Goal: Check status: Check status

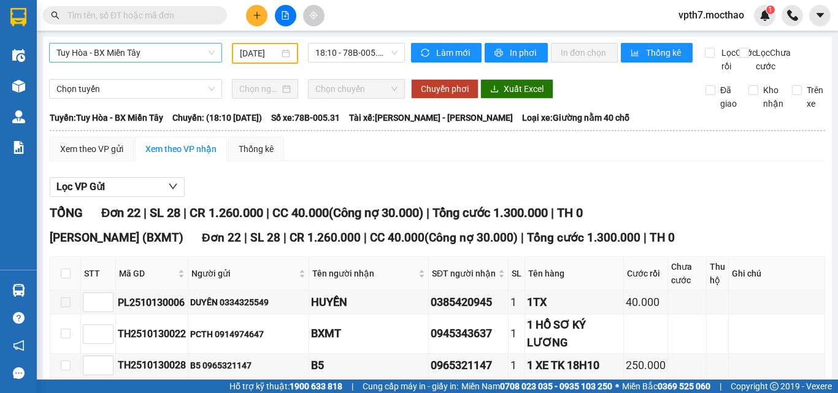
click at [186, 54] on span "Tuy Hòa - BX Miền Tây" at bounding box center [135, 53] width 158 height 18
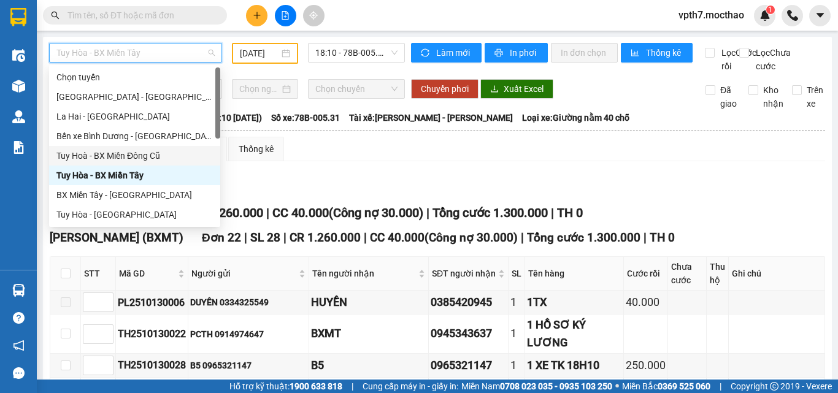
drag, startPoint x: 129, startPoint y: 157, endPoint x: 224, endPoint y: 110, distance: 106.7
click at [129, 158] on div "Tuy Hoà - BX Miền Đông Cũ" at bounding box center [134, 155] width 156 height 13
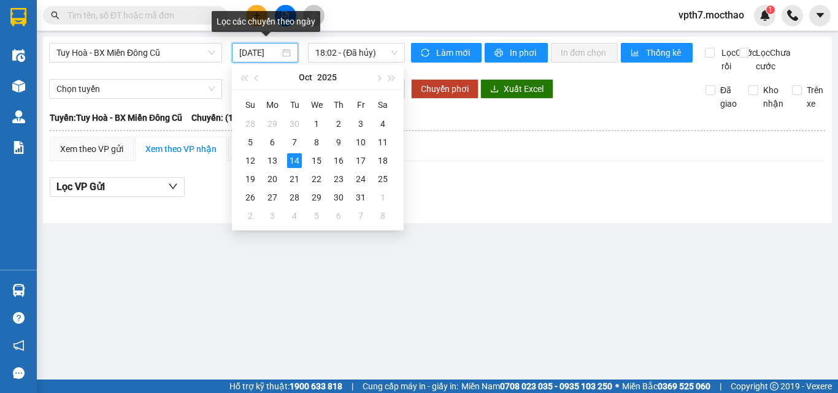
click at [271, 54] on input "[DATE]" at bounding box center [259, 52] width 40 height 13
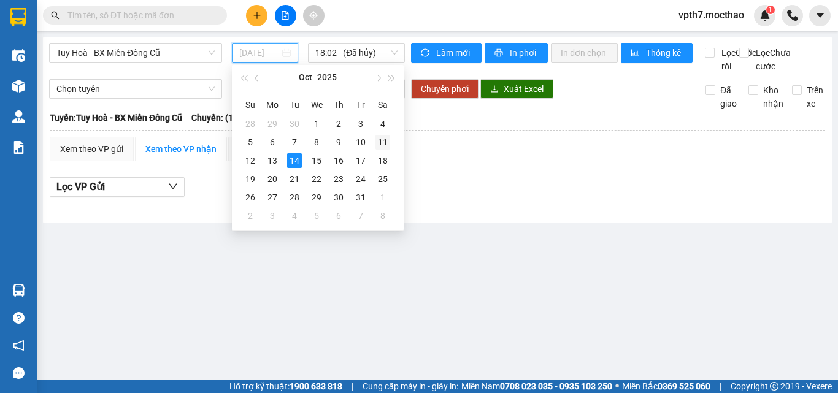
click at [381, 144] on div "11" at bounding box center [382, 142] width 15 height 15
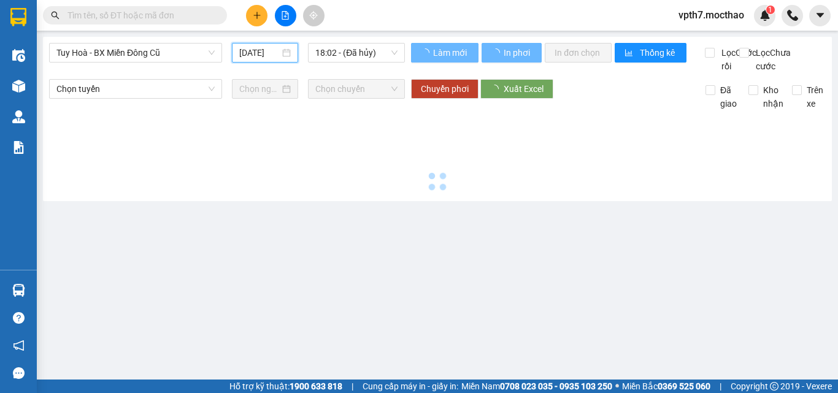
type input "[DATE]"
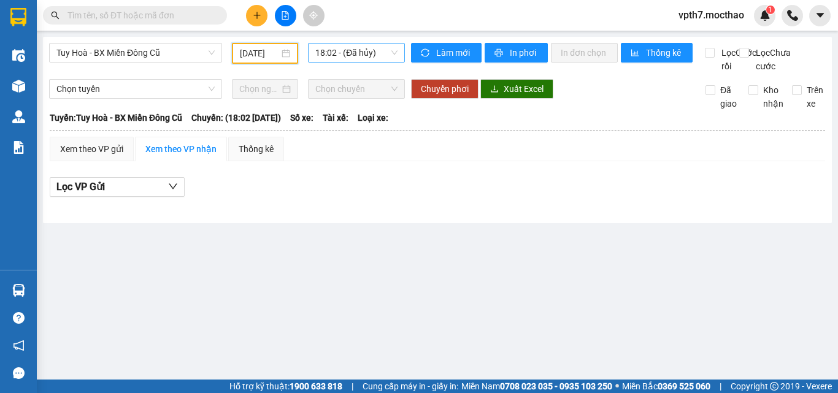
click at [359, 44] on span "18:02 - (Đã hủy)" at bounding box center [356, 53] width 82 height 18
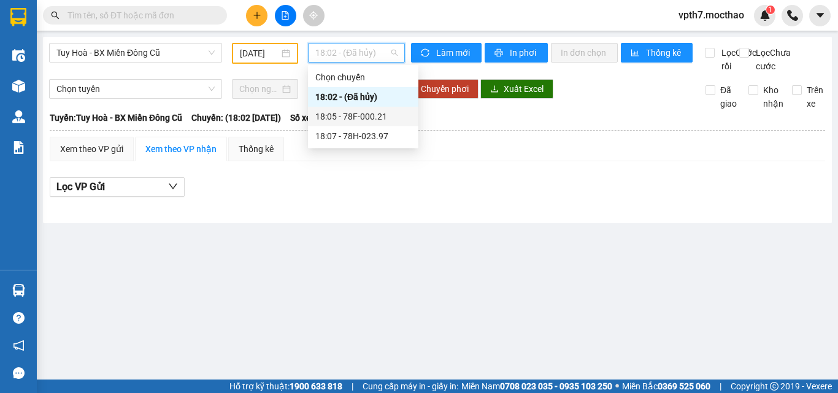
click at [372, 116] on div "18:05 - 78F-000.21" at bounding box center [363, 116] width 96 height 13
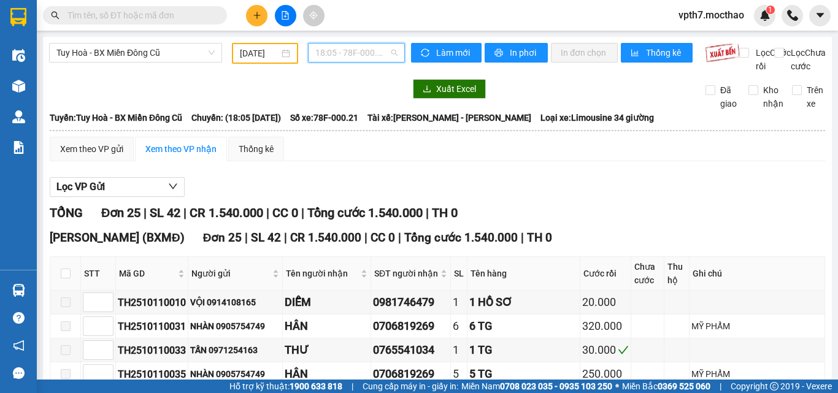
click at [349, 61] on span "18:05 - 78F-000.21" at bounding box center [356, 53] width 82 height 18
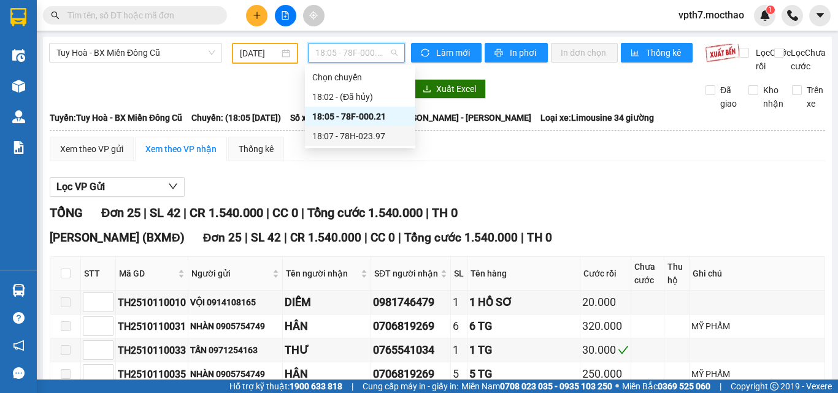
click at [369, 138] on div "18:07 - 78H-023.97" at bounding box center [360, 135] width 96 height 13
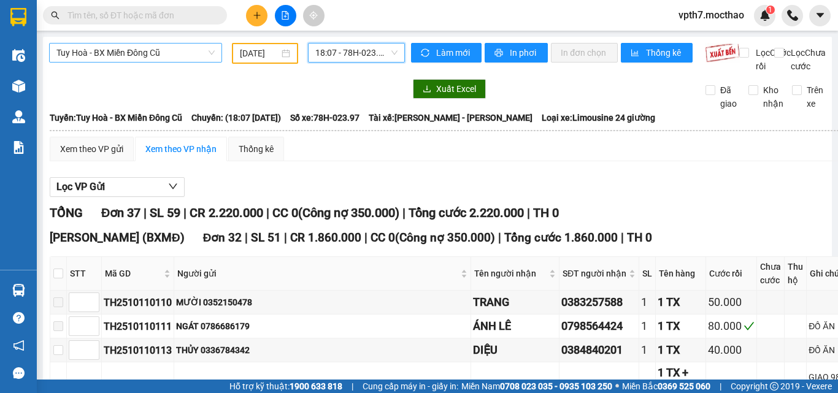
drag, startPoint x: 167, startPoint y: 60, endPoint x: 160, endPoint y: 50, distance: 12.8
click at [167, 60] on span "Tuy Hoà - BX Miền Đông Cũ" at bounding box center [135, 53] width 158 height 18
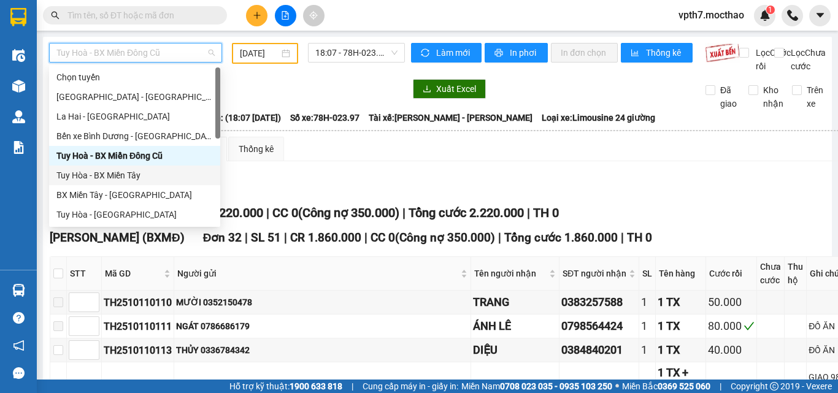
drag, startPoint x: 107, startPoint y: 174, endPoint x: 116, endPoint y: 174, distance: 9.2
click at [116, 174] on div "Tuy Hòa - BX Miền Tây" at bounding box center [134, 175] width 156 height 13
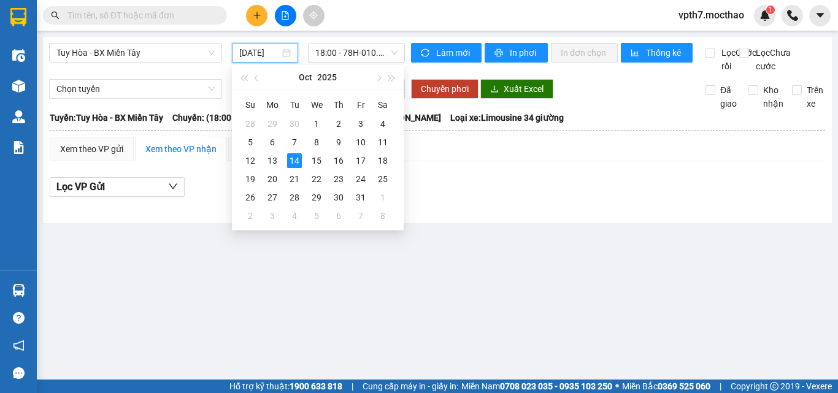
drag, startPoint x: 253, startPoint y: 50, endPoint x: 246, endPoint y: 44, distance: 8.7
click at [251, 50] on input "[DATE]" at bounding box center [259, 52] width 40 height 13
click at [378, 140] on div "11" at bounding box center [382, 142] width 15 height 15
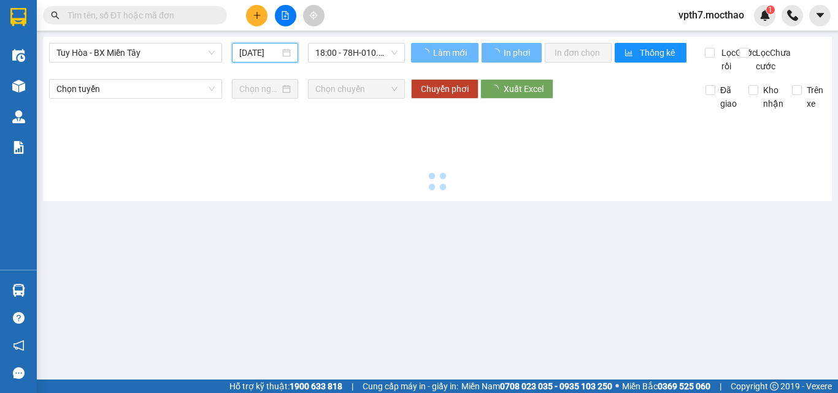
type input "[DATE]"
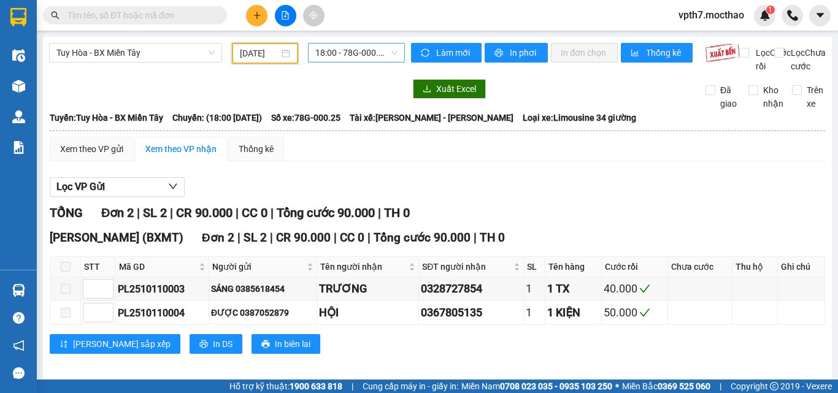
click at [374, 52] on span "18:00 - 78G-000.25" at bounding box center [356, 53] width 82 height 18
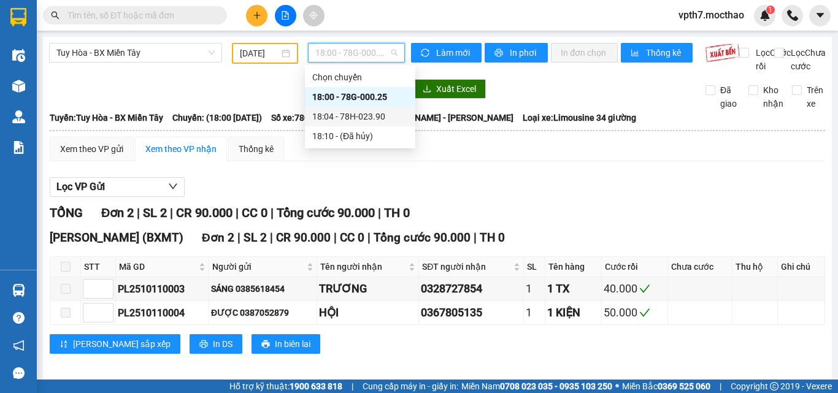
click at [373, 118] on div "18:04 - 78H-023.90" at bounding box center [360, 116] width 96 height 13
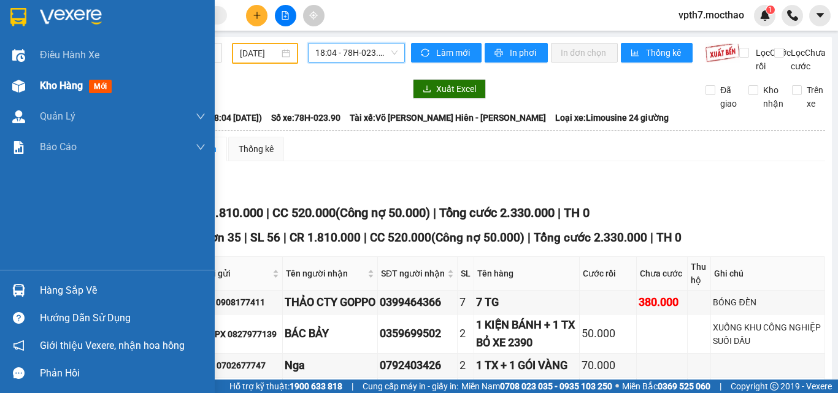
click at [43, 87] on span "Kho hàng" at bounding box center [61, 86] width 43 height 12
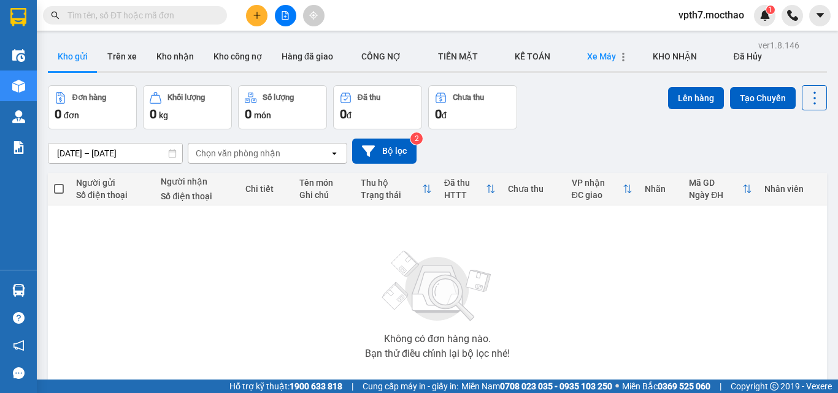
click at [587, 59] on span "Xe Máy" at bounding box center [601, 57] width 29 height 10
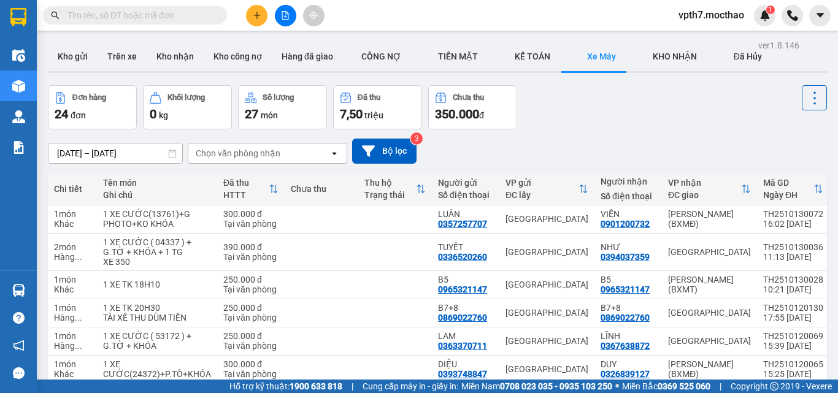
click at [98, 159] on div "ver 1.8.146 Kho gửi Trên xe Kho nhận Kho công nợ Hàng đã giao CÔNG NỢ TIỀN MĂ…" at bounding box center [437, 289] width 789 height 504
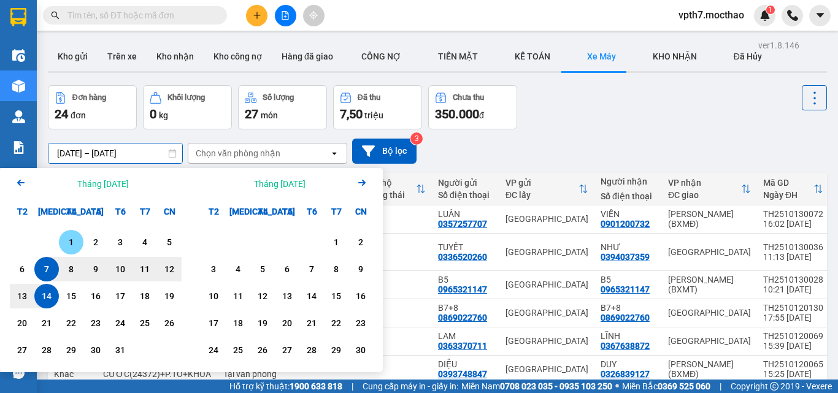
click at [67, 245] on div "1" at bounding box center [71, 242] width 17 height 15
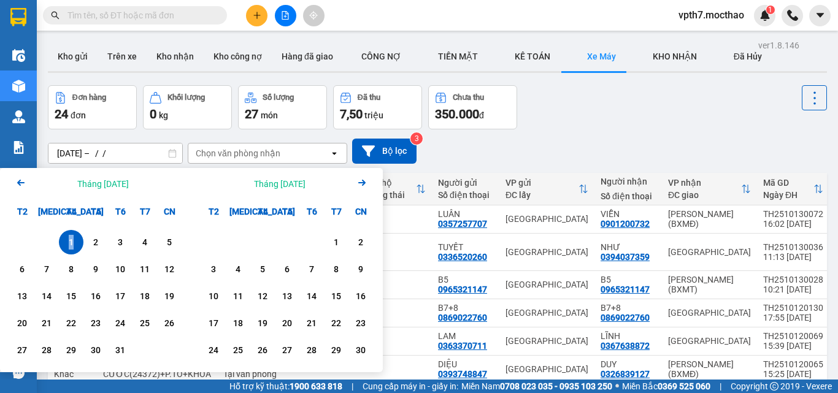
click at [67, 245] on div "1" at bounding box center [71, 242] width 17 height 15
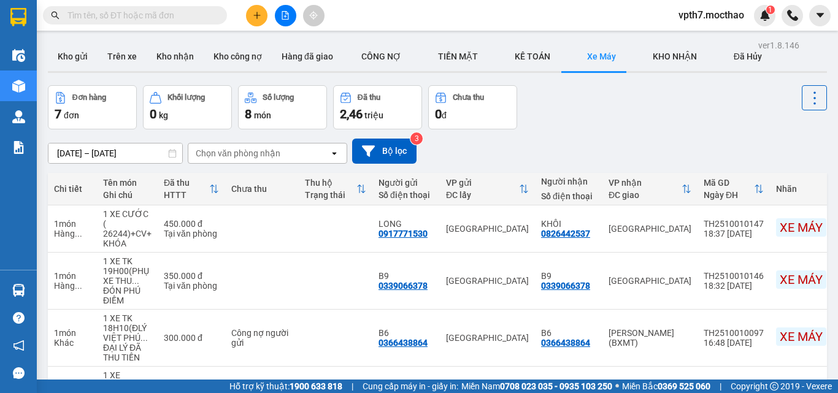
click at [80, 154] on input "[DATE] – [DATE]" at bounding box center [115, 153] width 134 height 20
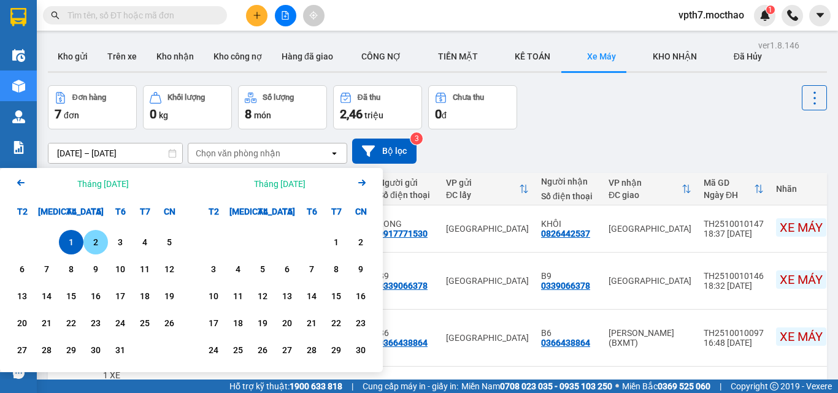
click at [97, 244] on div "2" at bounding box center [95, 242] width 17 height 15
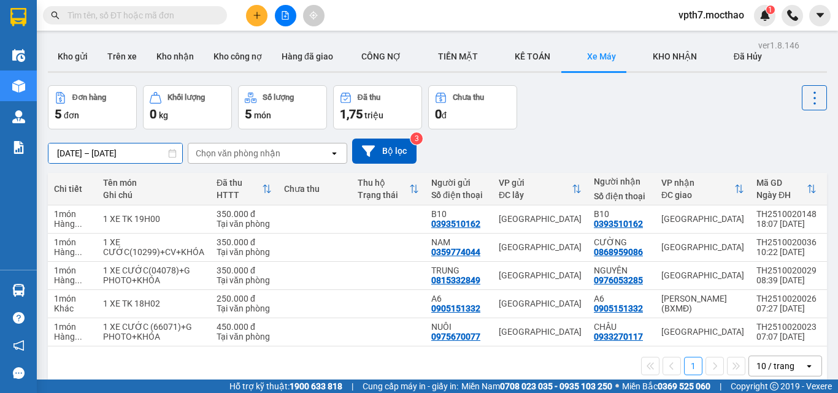
click at [117, 143] on input "[DATE] – [DATE]" at bounding box center [115, 153] width 134 height 20
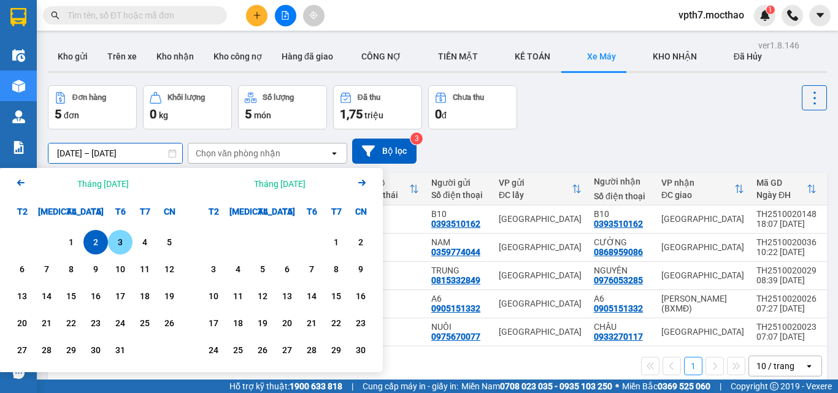
click at [125, 240] on div "3" at bounding box center [120, 242] width 17 height 15
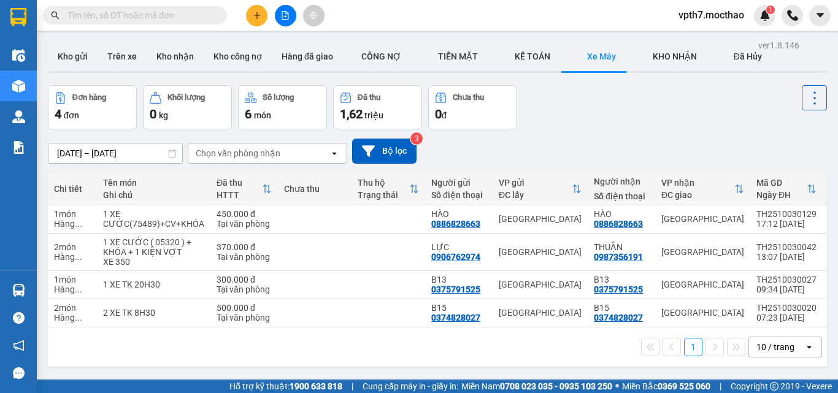
click at [134, 150] on input "[DATE] – [DATE]" at bounding box center [115, 153] width 134 height 20
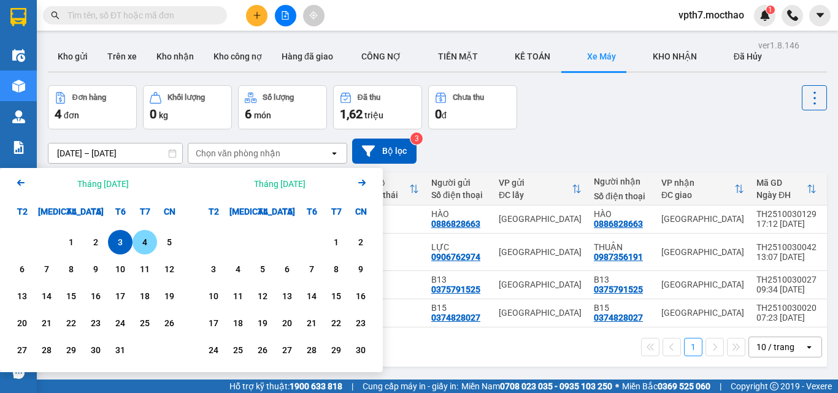
click at [143, 246] on div "4" at bounding box center [144, 242] width 17 height 15
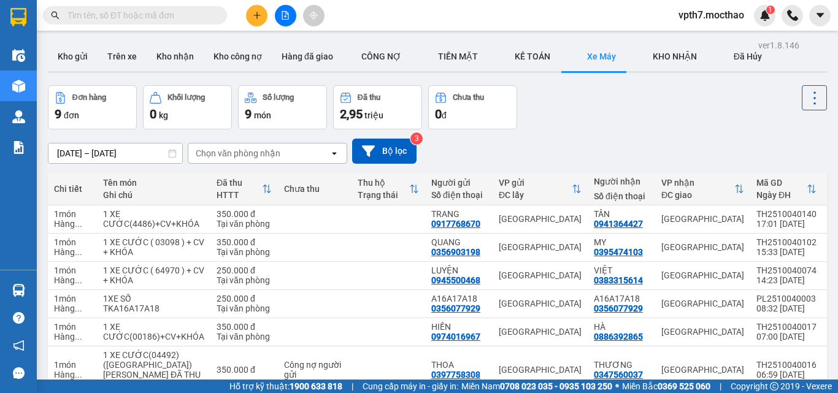
click at [117, 155] on input "[DATE] – [DATE]" at bounding box center [115, 153] width 134 height 20
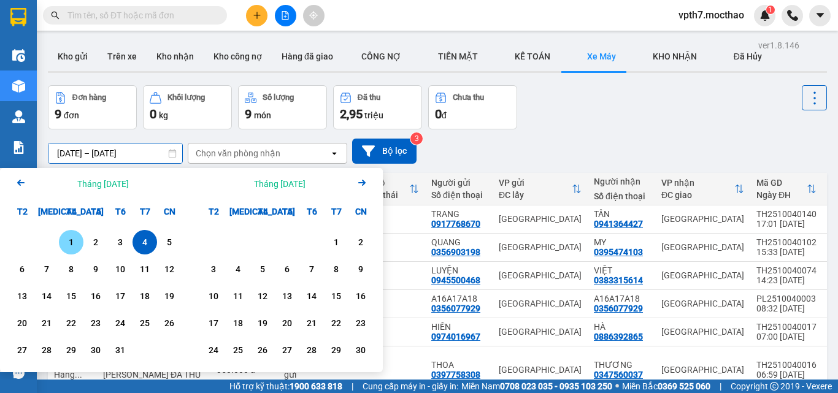
click at [68, 246] on div "1" at bounding box center [71, 242] width 17 height 15
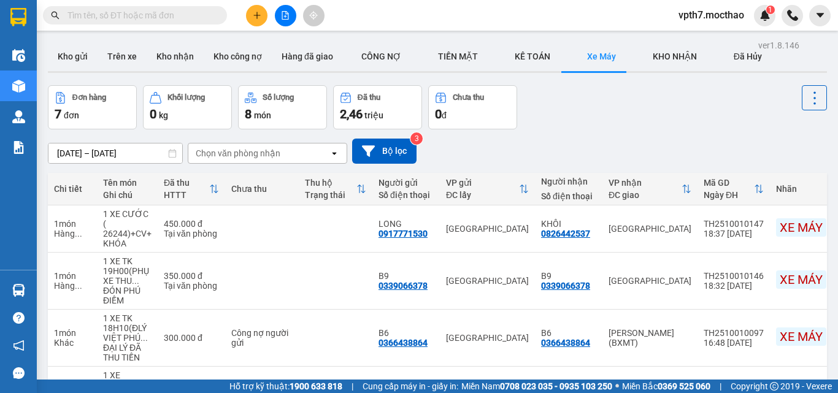
click at [101, 155] on input "[DATE] – [DATE]" at bounding box center [115, 153] width 134 height 20
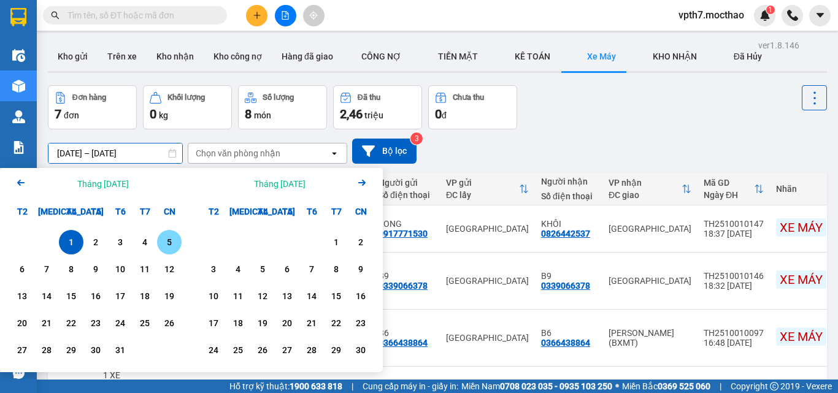
click at [170, 240] on div "5" at bounding box center [169, 242] width 17 height 15
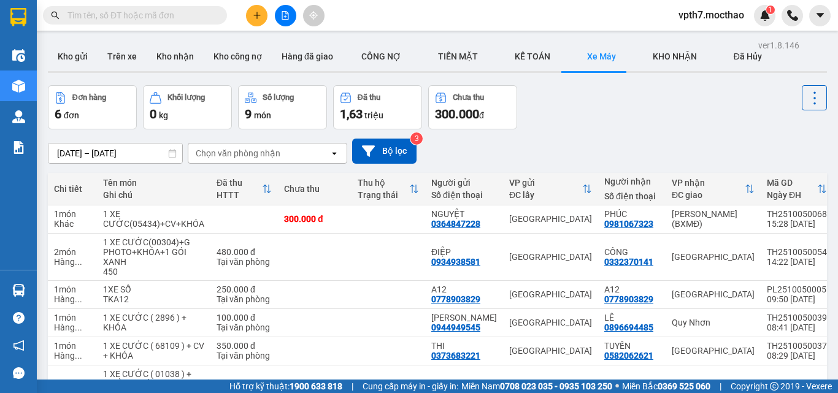
click at [107, 158] on input "[DATE] – [DATE]" at bounding box center [115, 153] width 134 height 20
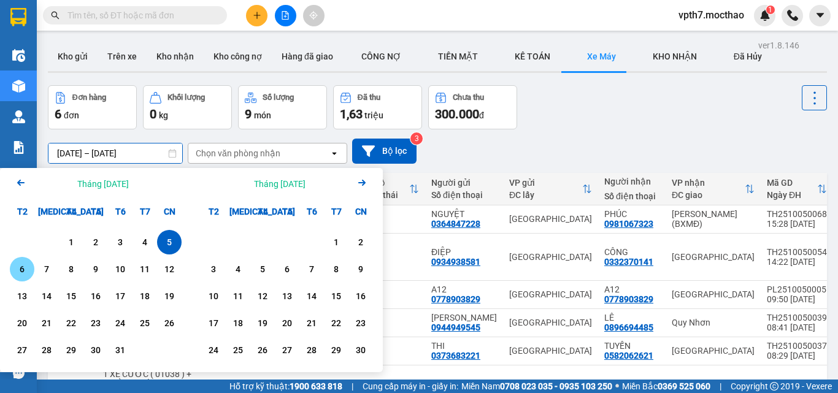
click at [25, 266] on div "6" at bounding box center [21, 269] width 17 height 15
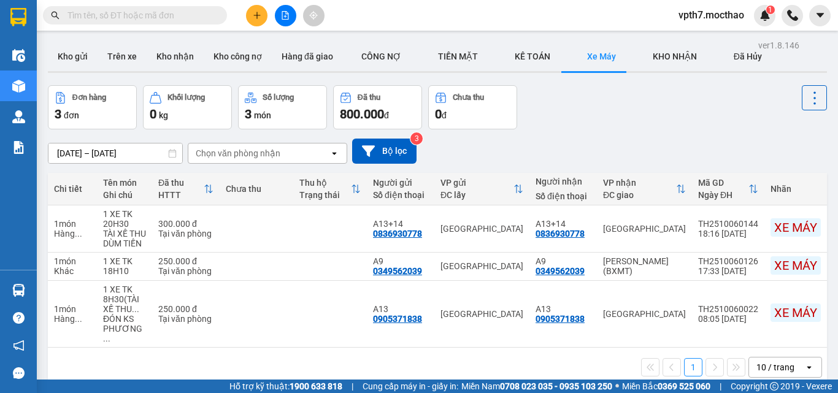
click at [124, 151] on input "[DATE] – [DATE]" at bounding box center [115, 153] width 134 height 20
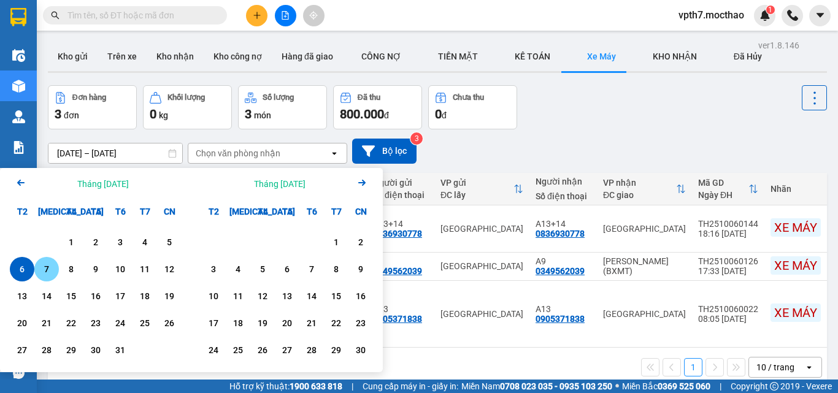
click at [42, 271] on div "7" at bounding box center [46, 269] width 17 height 15
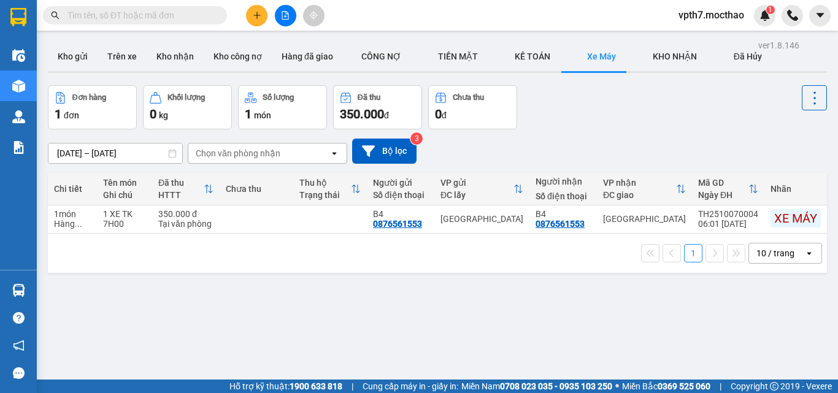
click at [125, 160] on div "ver 1.8.146 Kho gửi Trên xe Kho nhận Kho công nợ Hàng đã giao CÔNG NỢ TIỀN MĂ…" at bounding box center [437, 233] width 789 height 393
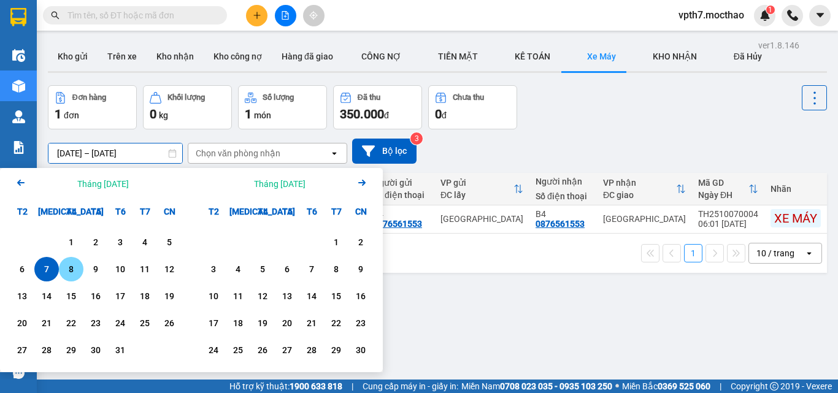
click at [75, 273] on div "8" at bounding box center [71, 269] width 17 height 15
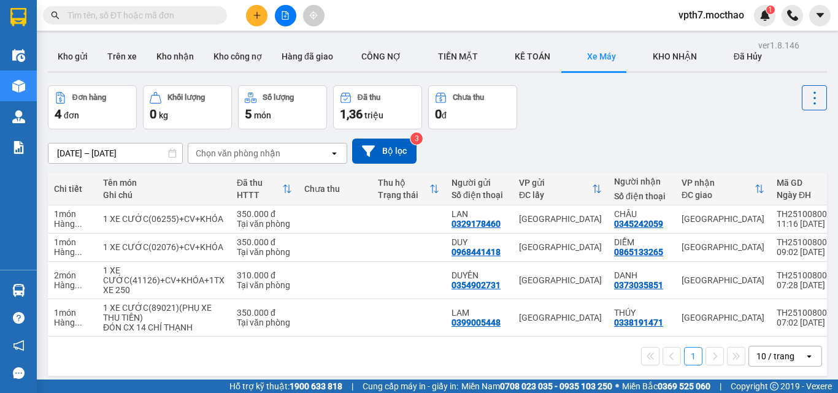
click at [123, 158] on div "ver 1.8.146 Kho gửi Trên xe Kho nhận Kho công nợ Hàng đã giao CÔNG NỢ TIỀN MĂ…" at bounding box center [437, 233] width 789 height 393
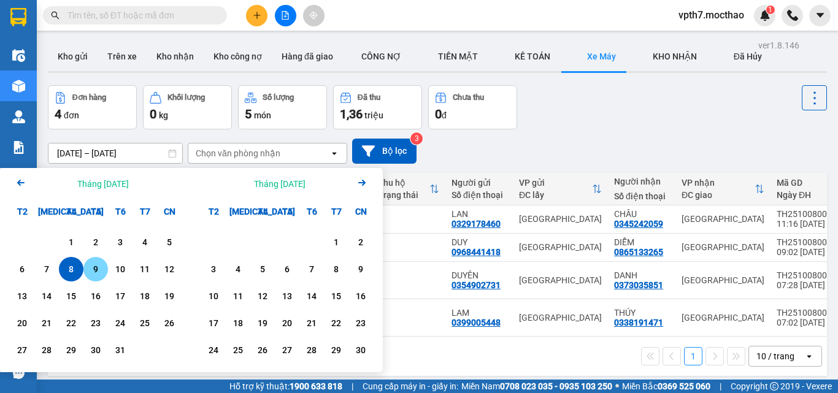
click at [88, 267] on div "9" at bounding box center [95, 269] width 17 height 15
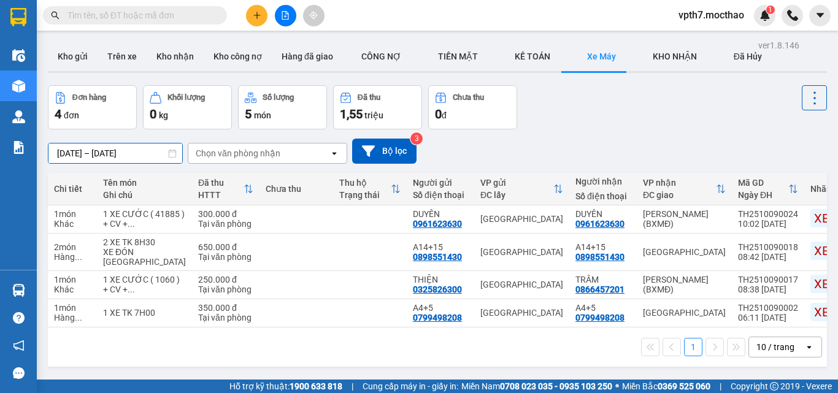
click at [128, 153] on input "[DATE] – [DATE]" at bounding box center [115, 153] width 134 height 20
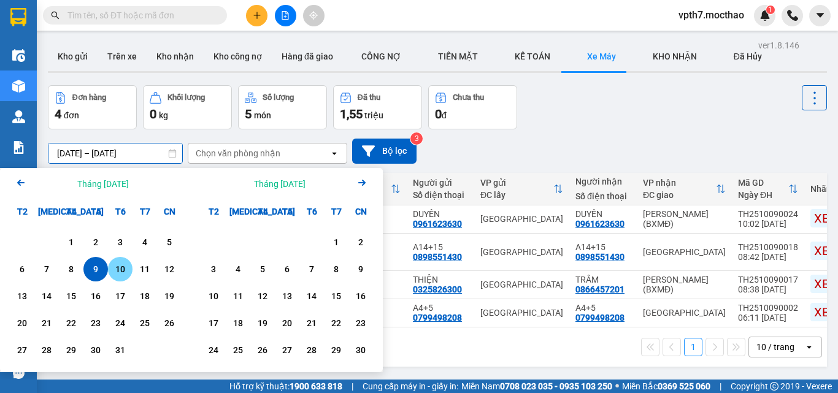
click at [120, 273] on div "10" at bounding box center [120, 269] width 17 height 15
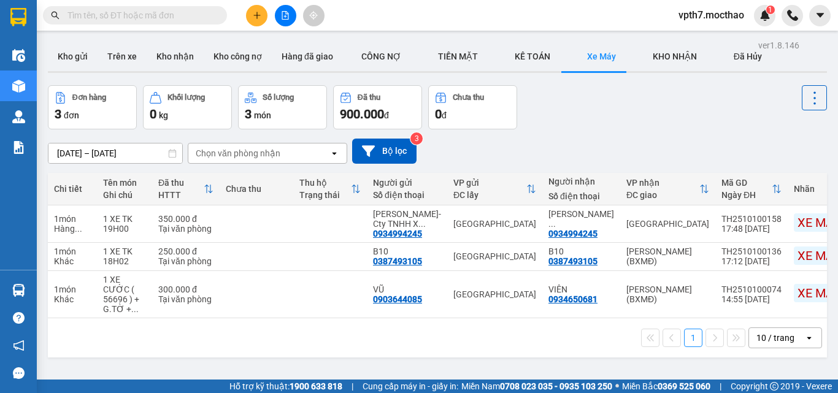
click at [131, 152] on input "[DATE] – [DATE]" at bounding box center [115, 153] width 134 height 20
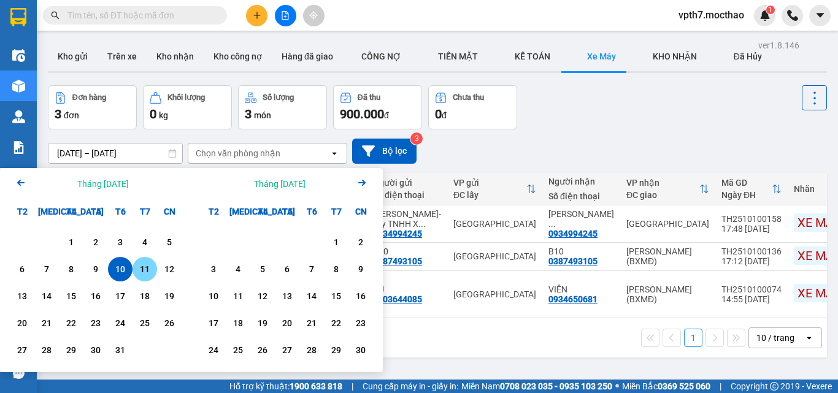
click at [153, 268] on div "11" at bounding box center [144, 269] width 17 height 15
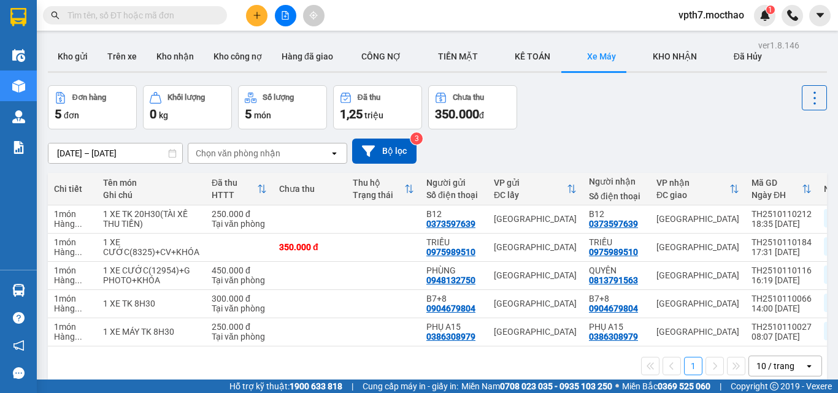
click at [127, 156] on input "[DATE] – [DATE]" at bounding box center [115, 153] width 134 height 20
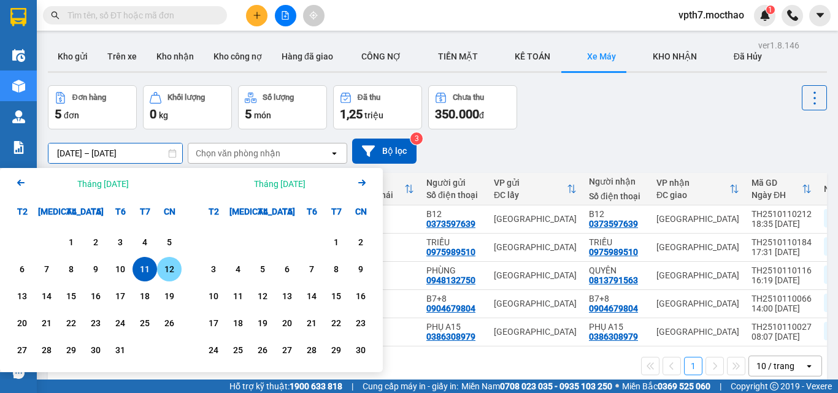
click at [174, 272] on div "12" at bounding box center [169, 269] width 17 height 15
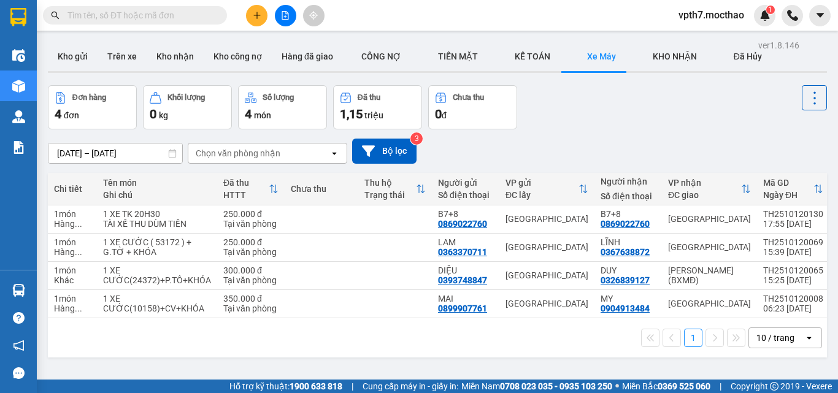
click at [126, 153] on input "[DATE] – [DATE]" at bounding box center [115, 153] width 134 height 20
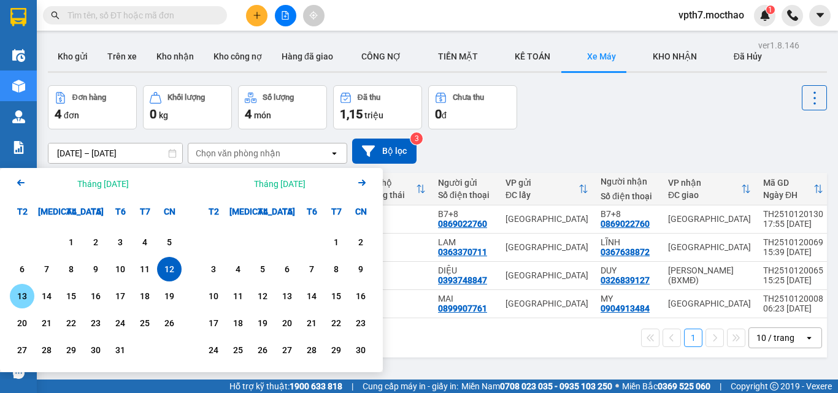
click at [17, 299] on div "13" at bounding box center [21, 296] width 17 height 15
click at [21, 299] on div "13" at bounding box center [21, 296] width 17 height 15
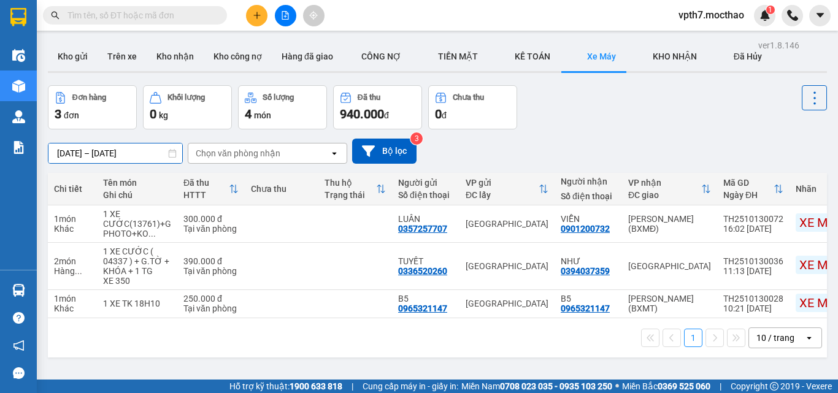
click at [140, 152] on input "[DATE] – [DATE]" at bounding box center [115, 153] width 134 height 20
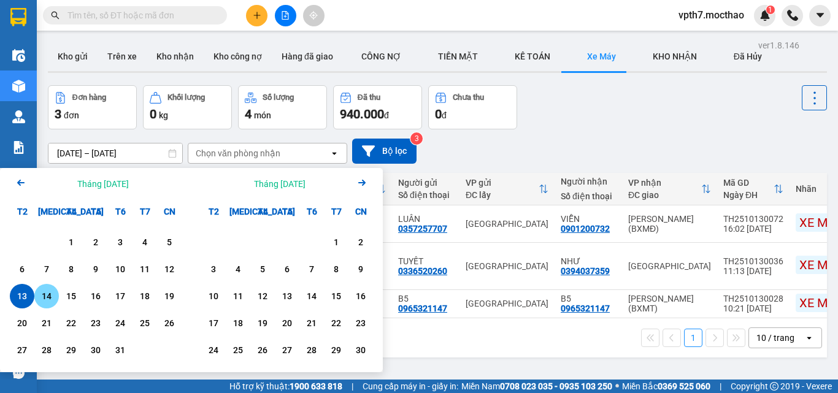
click at [48, 294] on div "14" at bounding box center [46, 296] width 17 height 15
click at [49, 294] on div "14" at bounding box center [46, 296] width 17 height 15
type input "[DATE] – [DATE]"
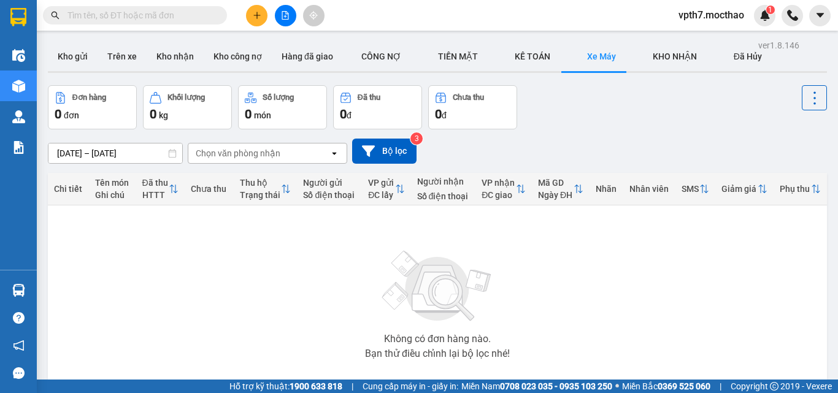
click at [196, 23] on span at bounding box center [135, 15] width 184 height 18
